Goal: Register for event/course

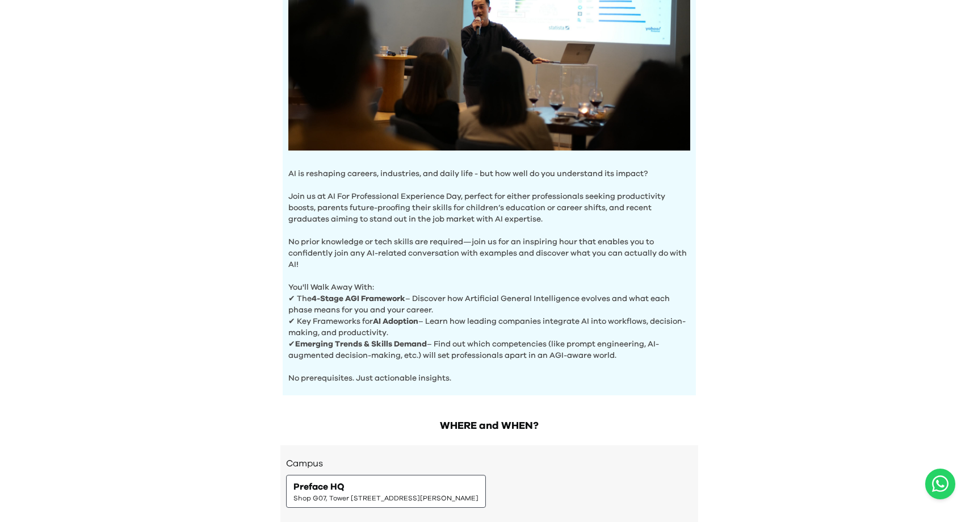
scroll to position [324, 0]
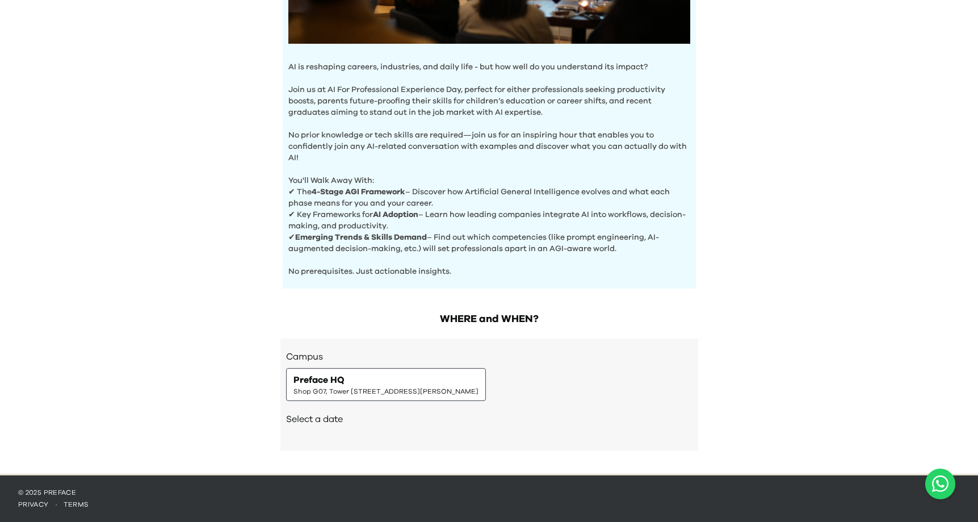
click at [426, 378] on div "Preface HQ Shop G07, Tower 535, 535 Jaffe Road, Causeway Bay | 銅鑼灣謝斐道535號Tower …" at bounding box center [386, 384] width 185 height 23
click at [368, 396] on div "Preface HQ Shop G07, Tower 535, 535 Jaffe Road, Causeway Bay | 銅鑼灣謝斐道535號Tower …" at bounding box center [386, 384] width 200 height 33
click at [318, 426] on div "Select a date" at bounding box center [489, 420] width 406 height 39
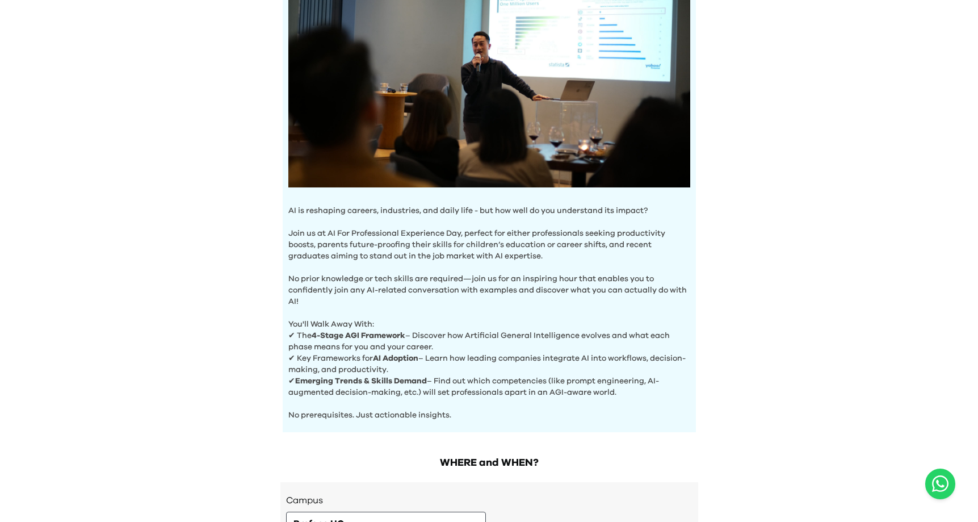
scroll to position [0, 0]
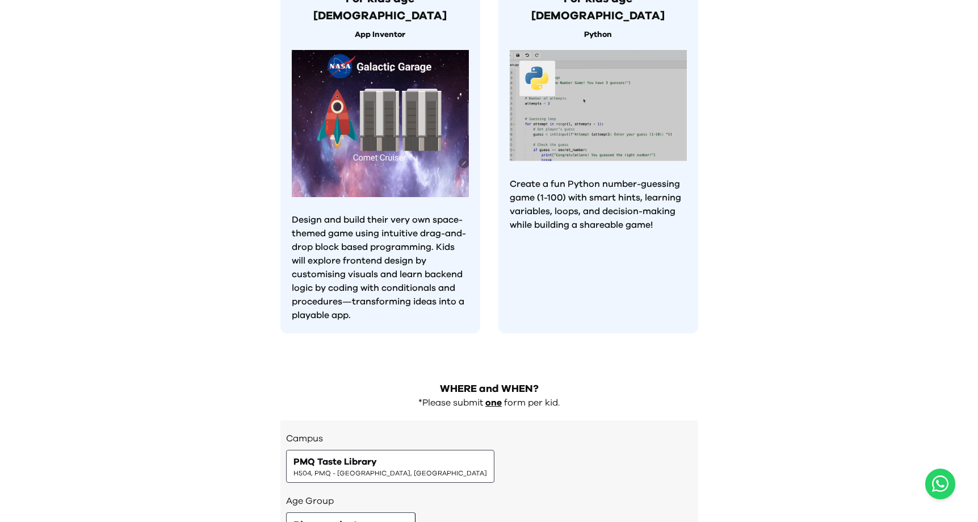
scroll to position [1099, 0]
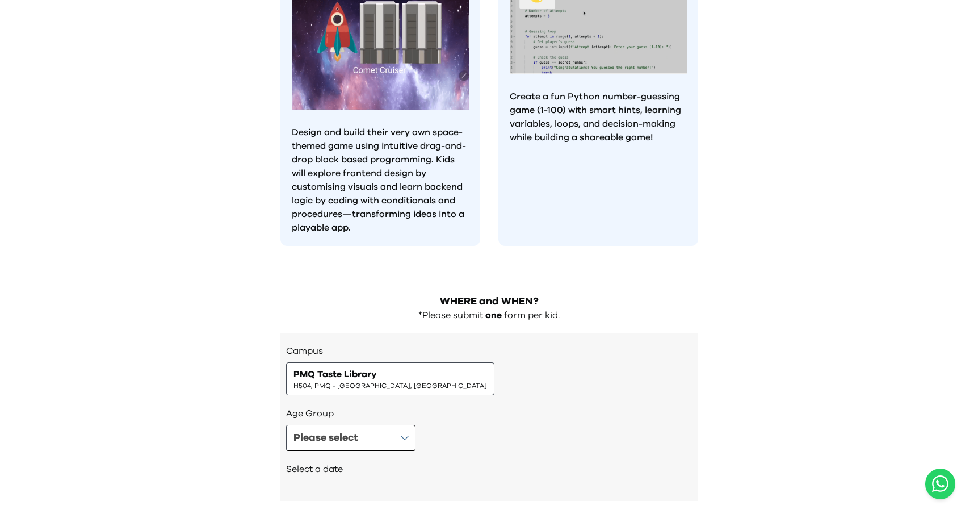
click at [354, 362] on div "PMQ Taste Library H504, PMQ - [GEOGRAPHIC_DATA], [GEOGRAPHIC_DATA]" at bounding box center [390, 378] width 208 height 33
click at [347, 430] on div "Please select" at bounding box center [326, 438] width 65 height 16
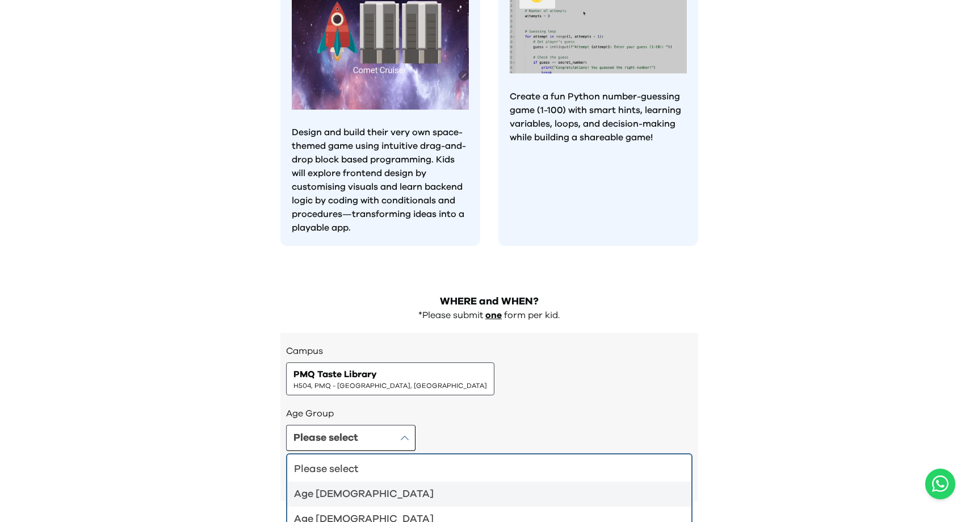
click at [358, 481] on li "Age [DEMOGRAPHIC_DATA]" at bounding box center [489, 493] width 404 height 25
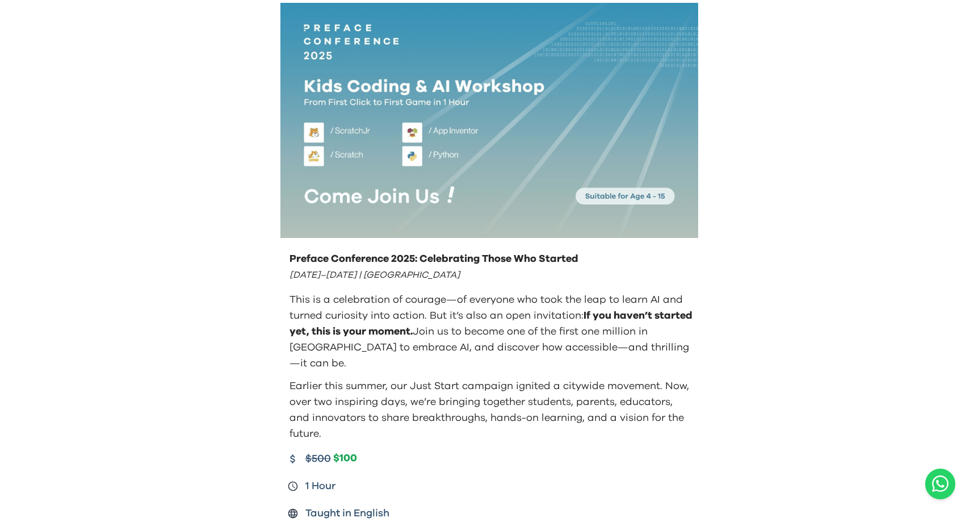
scroll to position [0, 0]
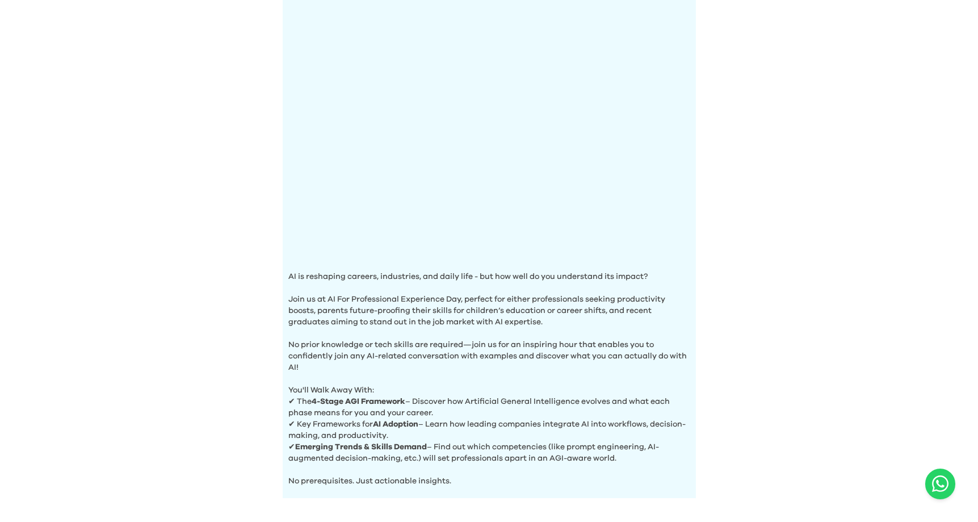
scroll to position [324, 0]
